Goal: Task Accomplishment & Management: Use online tool/utility

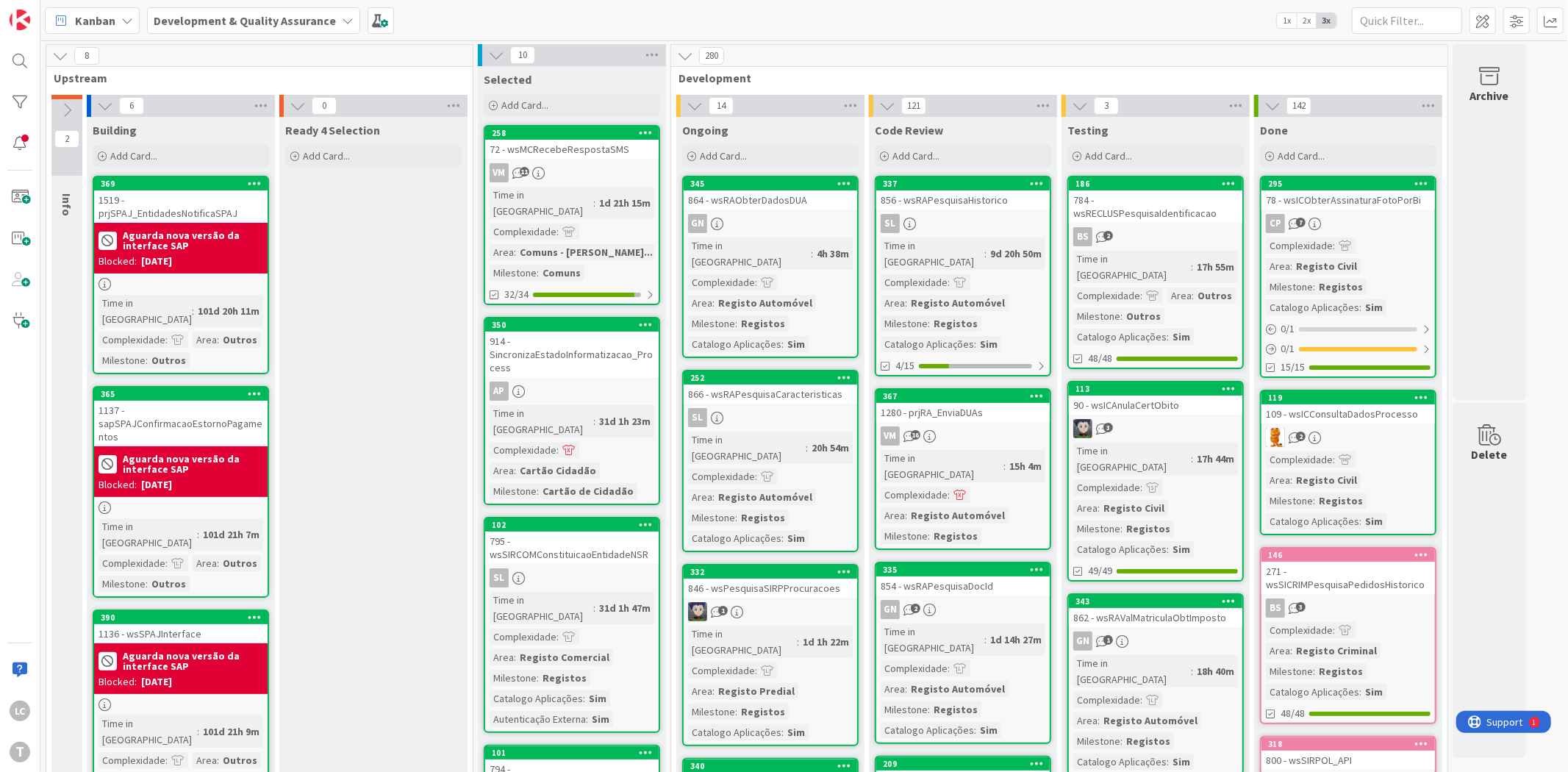
click at [25, 96] on div at bounding box center [20, 102] width 29 height 29
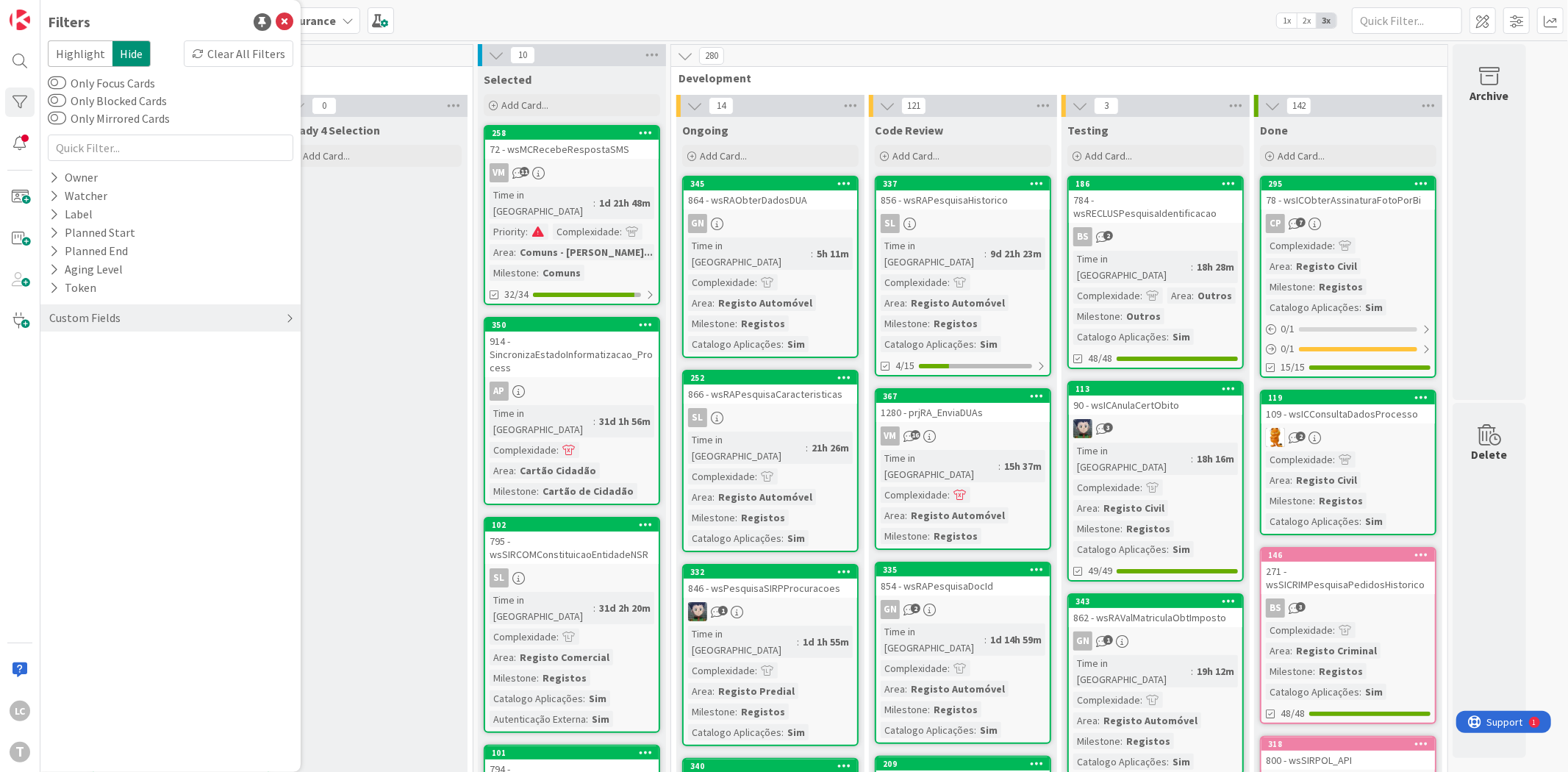
click at [141, 321] on div "Custom Fields" at bounding box center [170, 318] width 260 height 27
click at [81, 346] on button "Priority" at bounding box center [76, 348] width 58 height 18
click at [59, 371] on icon at bounding box center [56, 370] width 10 height 10
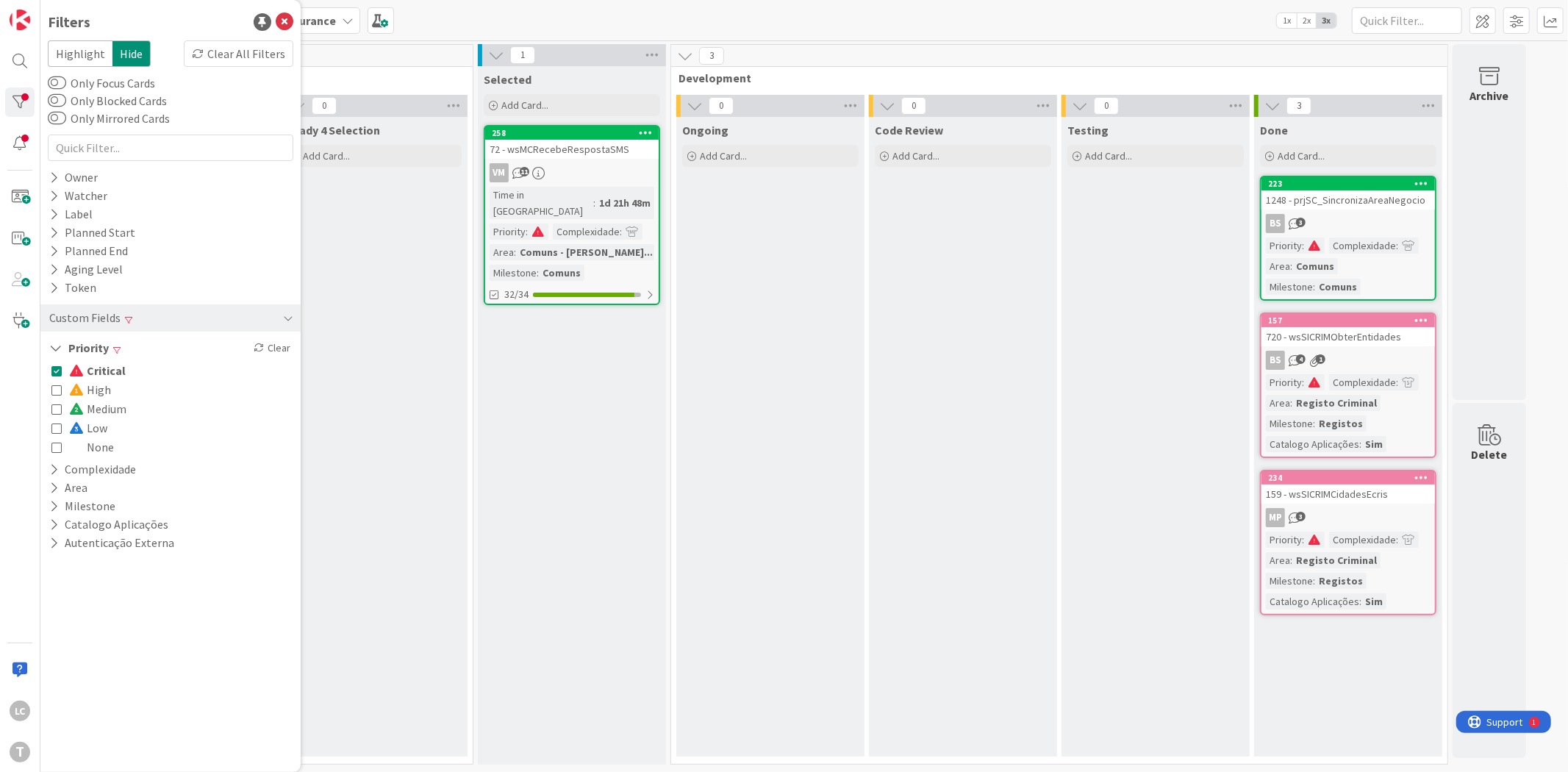
click at [59, 371] on icon at bounding box center [56, 370] width 10 height 10
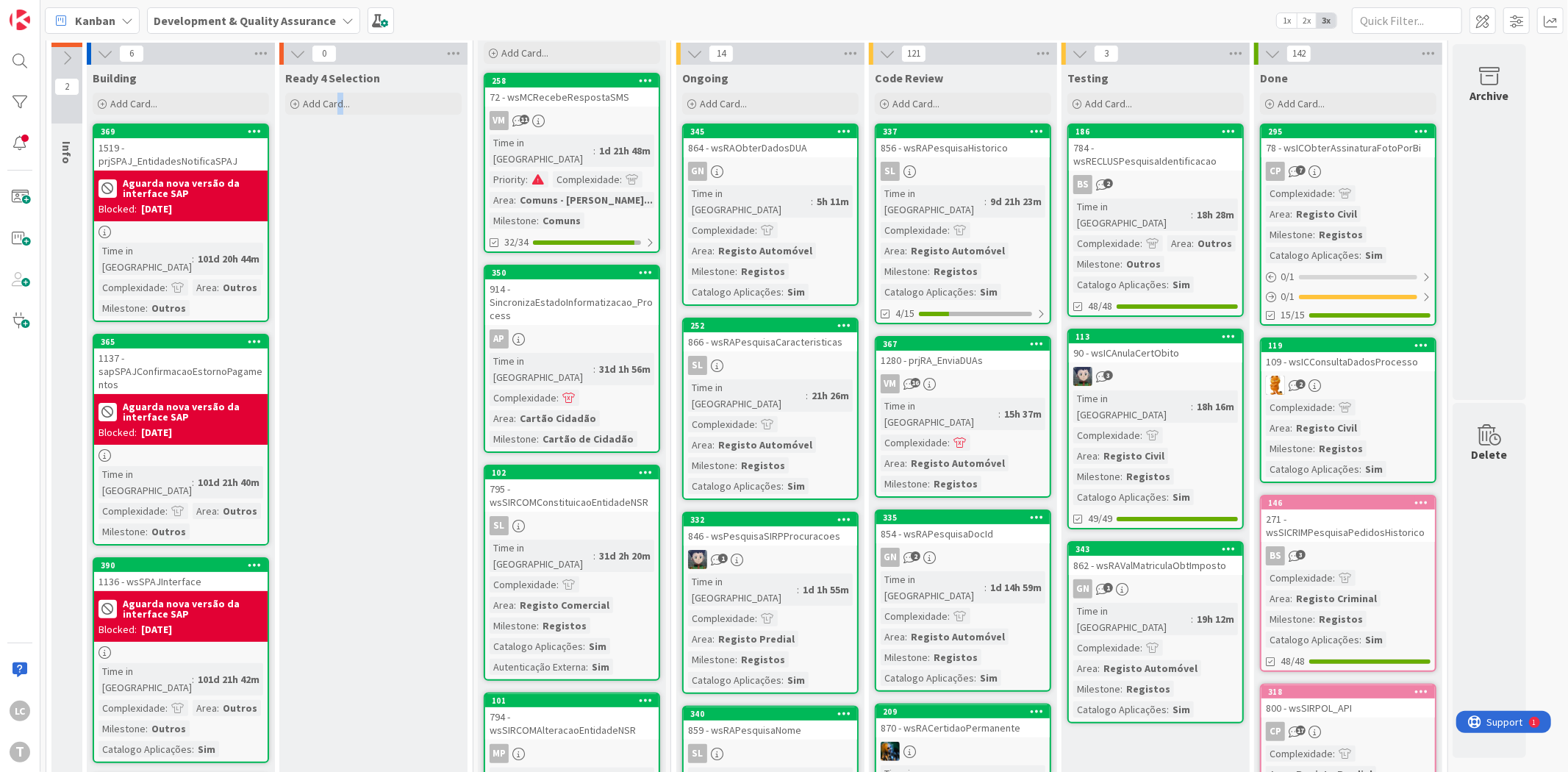
scroll to position [81, 0]
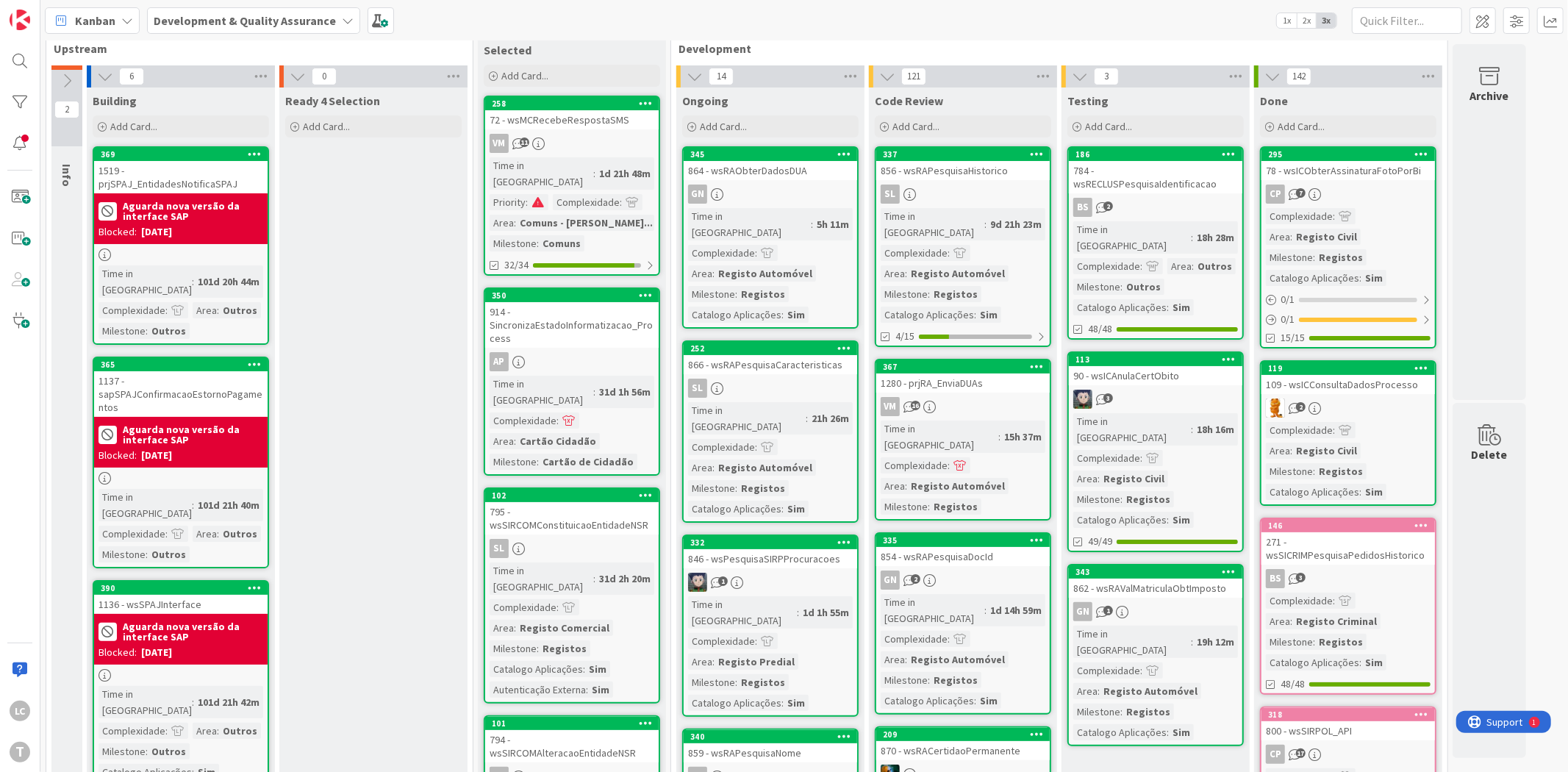
scroll to position [0, 0]
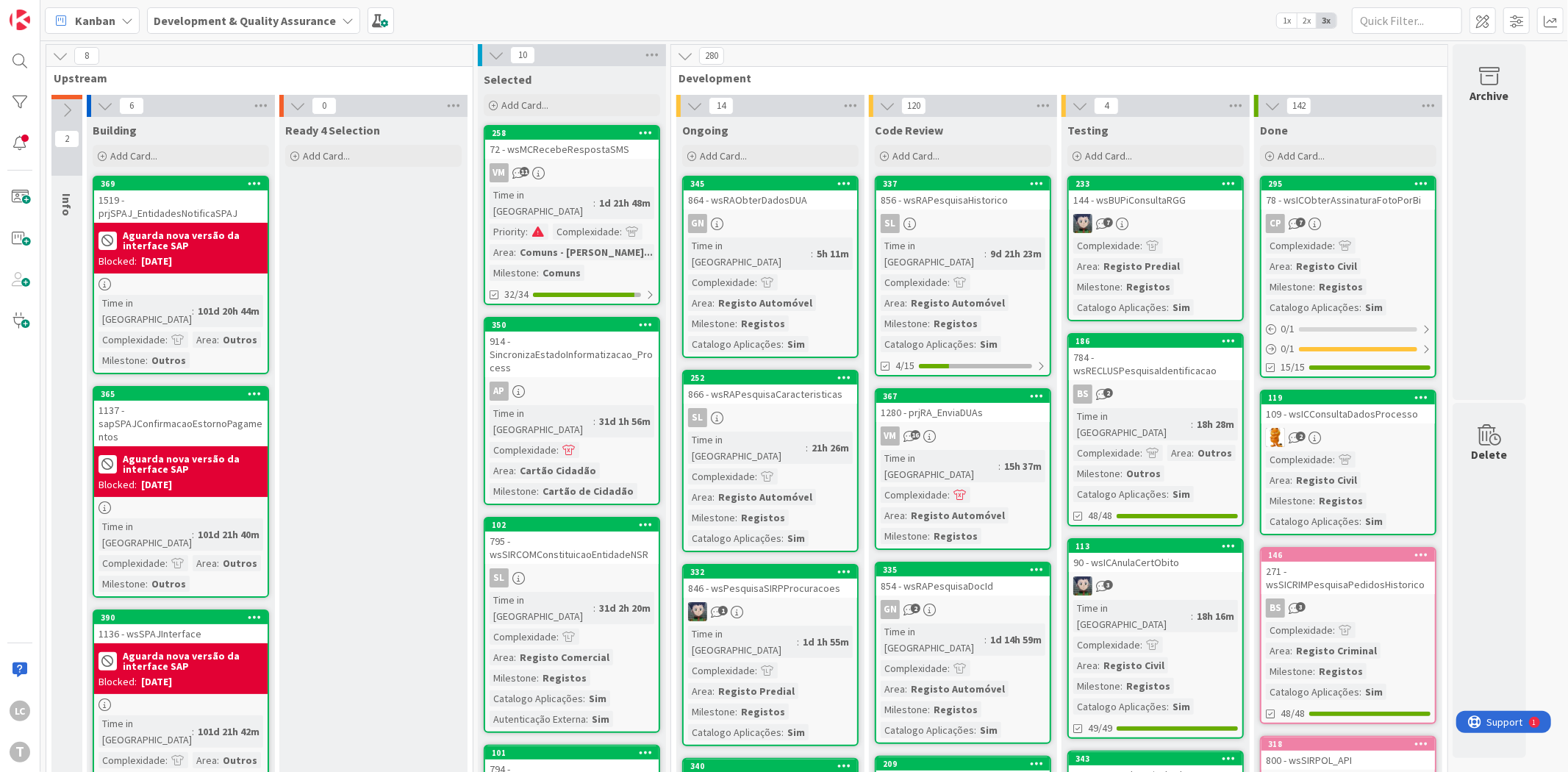
drag, startPoint x: 755, startPoint y: 20, endPoint x: 731, endPoint y: 16, distance: 24.3
click at [755, 20] on div "Kanban Development & Quality Assurance 1x 2x 3x" at bounding box center [804, 20] width 1528 height 40
